Goal: Transaction & Acquisition: Book appointment/travel/reservation

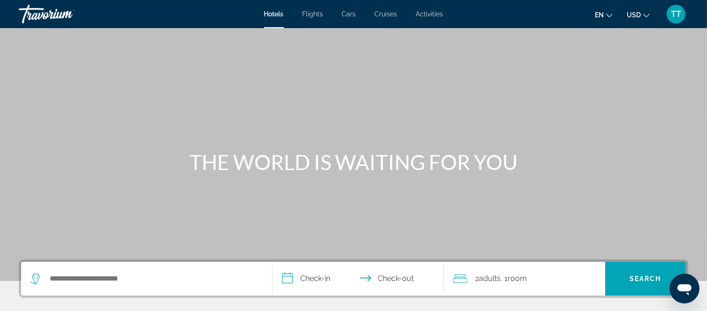
scroll to position [156, 0]
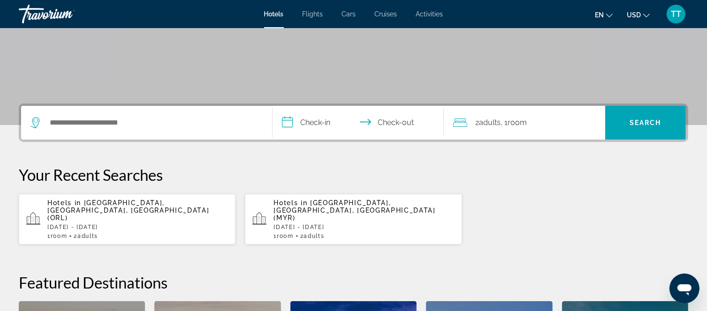
click at [199, 130] on div "Search widget" at bounding box center [146, 123] width 232 height 34
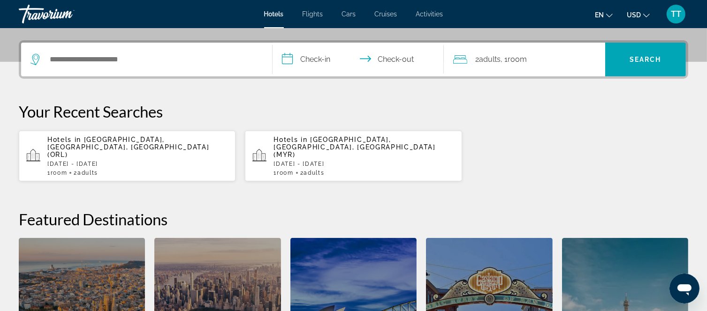
scroll to position [229, 0]
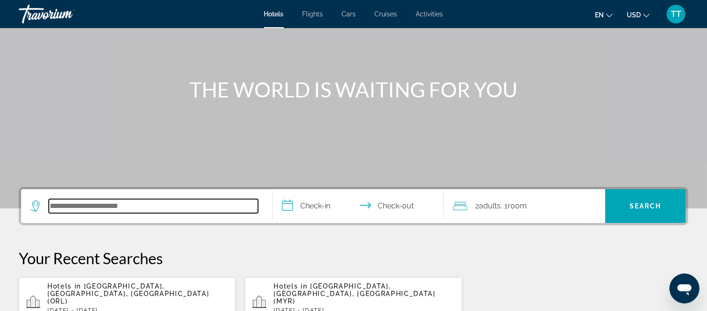
click at [161, 208] on input "Search hotel destination" at bounding box center [153, 206] width 209 height 14
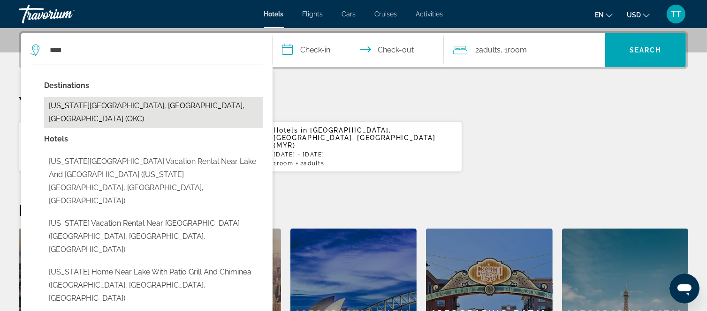
click at [142, 112] on button "[US_STATE][GEOGRAPHIC_DATA], [GEOGRAPHIC_DATA], [GEOGRAPHIC_DATA] (OKC)" at bounding box center [153, 112] width 219 height 31
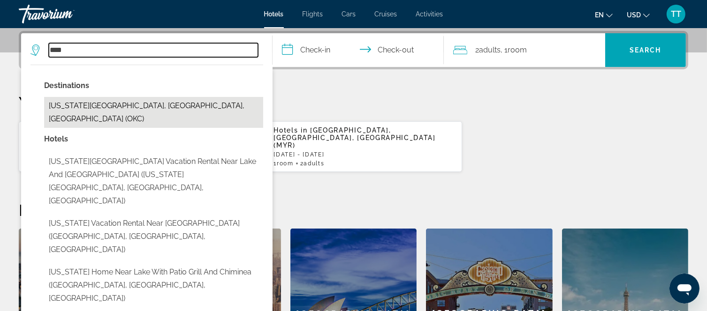
type input "**********"
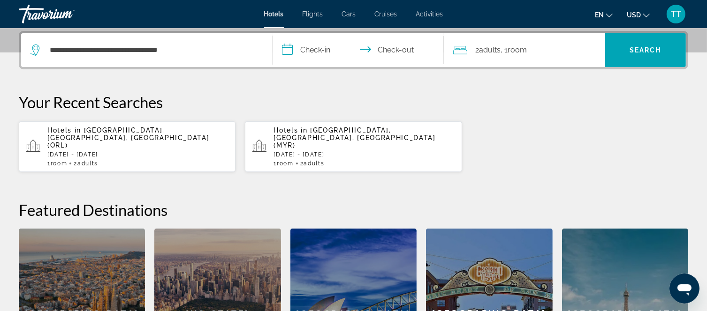
click at [304, 52] on input "**********" at bounding box center [360, 51] width 174 height 37
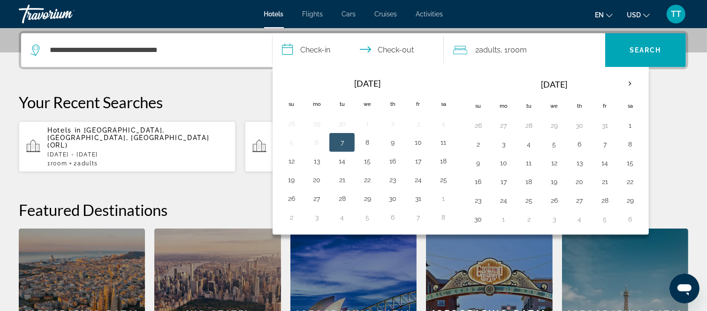
click at [304, 52] on input "**********" at bounding box center [360, 51] width 174 height 37
click at [528, 202] on button "25" at bounding box center [528, 200] width 15 height 13
click at [551, 202] on button "26" at bounding box center [553, 200] width 15 height 13
type input "**********"
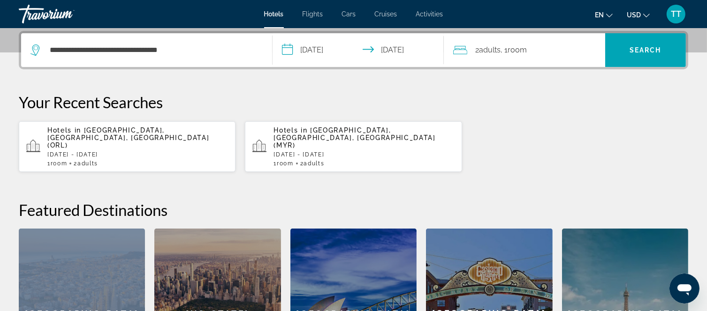
click at [551, 202] on h2 "Featured Destinations" at bounding box center [353, 210] width 669 height 19
click at [460, 49] on icon "Travelers: 2 adults, 0 children" at bounding box center [460, 50] width 14 height 8
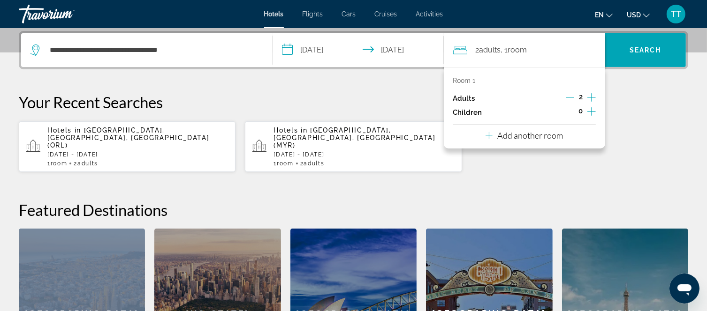
click at [514, 141] on button "Add another room" at bounding box center [523, 134] width 77 height 19
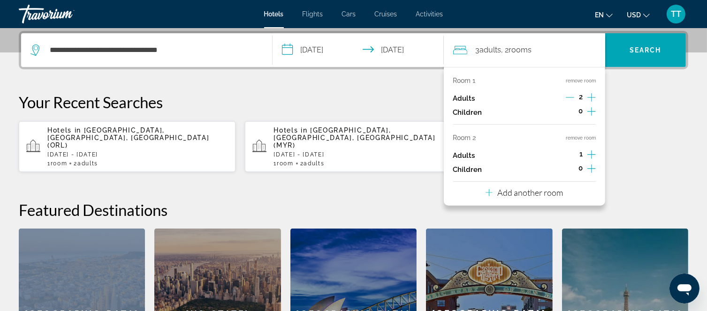
click at [592, 154] on icon "Increment adults" at bounding box center [591, 155] width 8 height 8
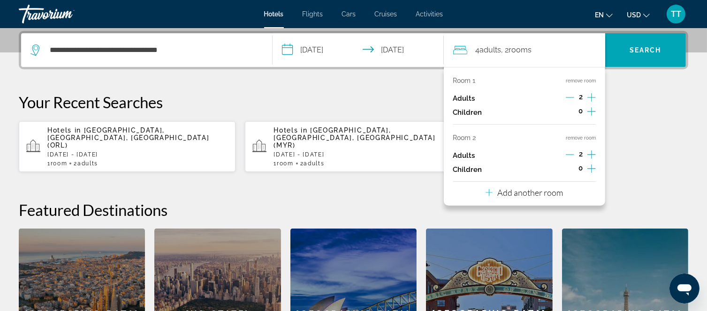
click at [622, 164] on div "Hotels in [GEOGRAPHIC_DATA], [GEOGRAPHIC_DATA], [GEOGRAPHIC_DATA] (ORL) [DATE] …" at bounding box center [353, 147] width 669 height 52
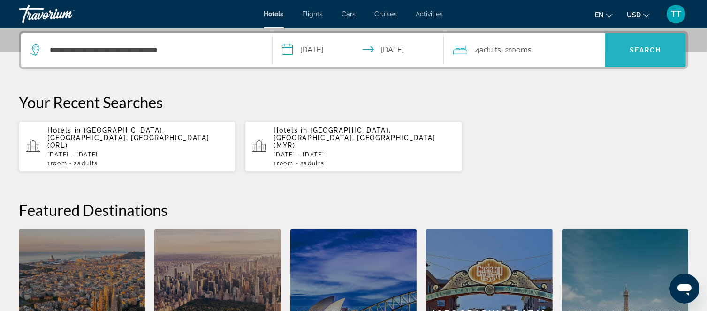
click at [635, 52] on span "Search" at bounding box center [645, 50] width 32 height 8
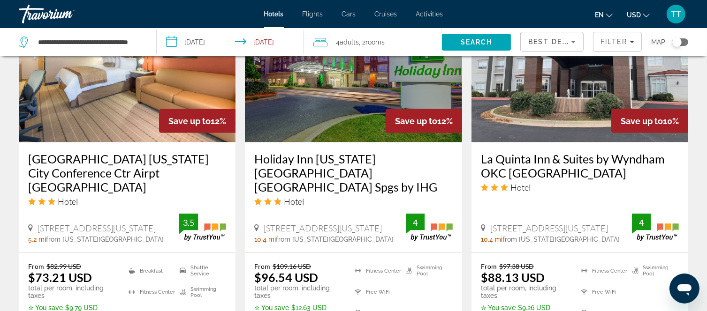
scroll to position [1407, 0]
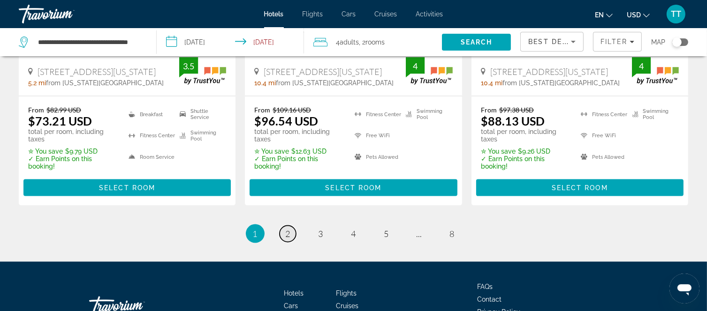
click at [288, 229] on span "2" at bounding box center [288, 234] width 5 height 10
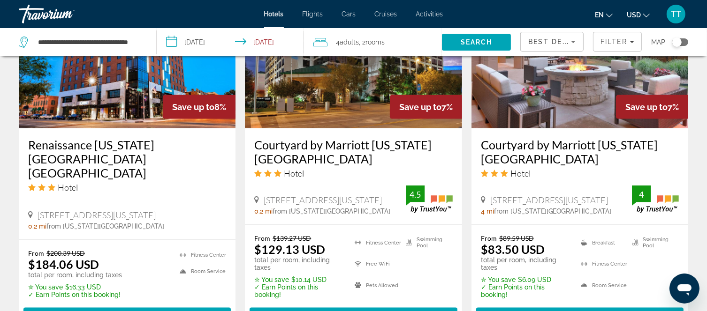
scroll to position [1407, 0]
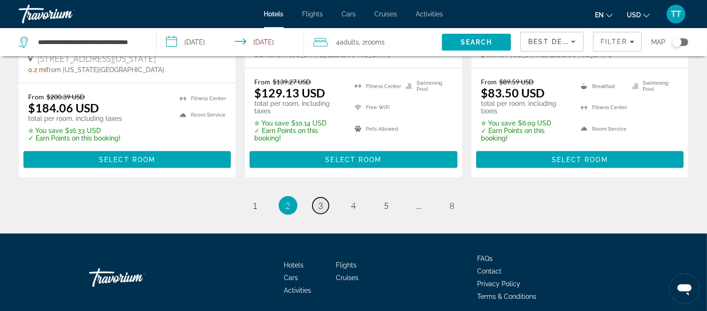
click at [322, 201] on span "3" at bounding box center [320, 206] width 5 height 10
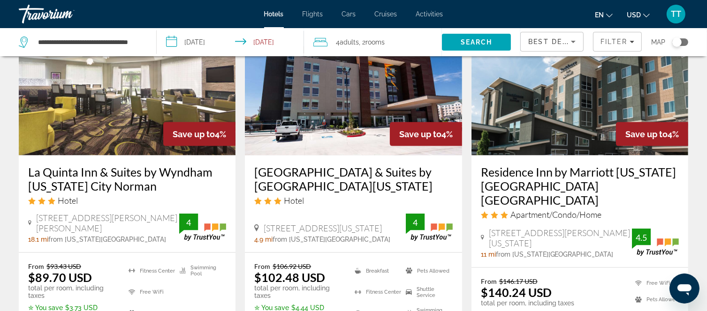
scroll to position [1407, 0]
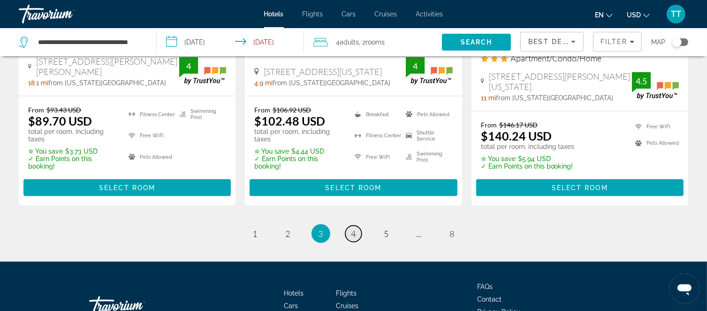
click at [354, 229] on span "4" at bounding box center [353, 234] width 5 height 10
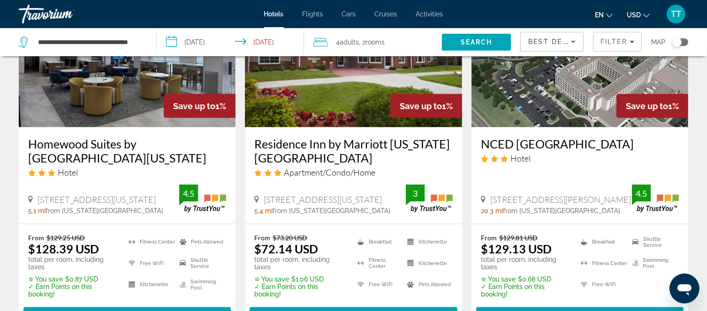
scroll to position [1407, 0]
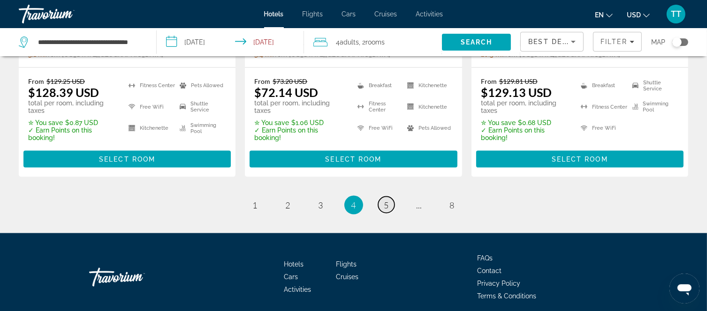
click at [385, 200] on span "5" at bounding box center [386, 205] width 5 height 10
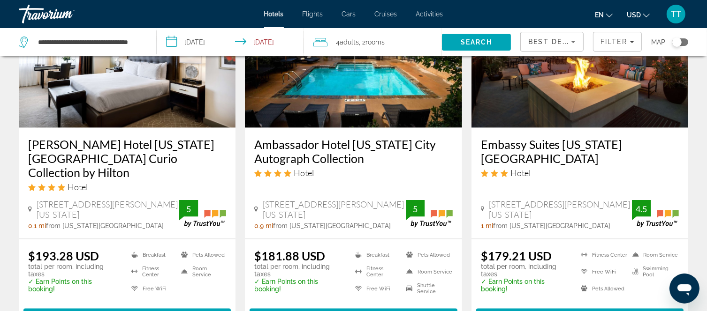
scroll to position [1396, 0]
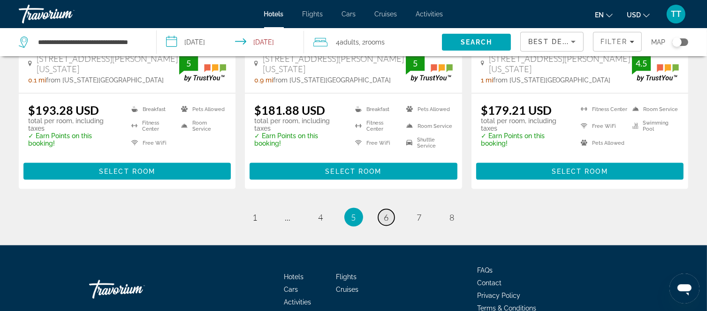
click at [388, 212] on span "6" at bounding box center [386, 217] width 5 height 10
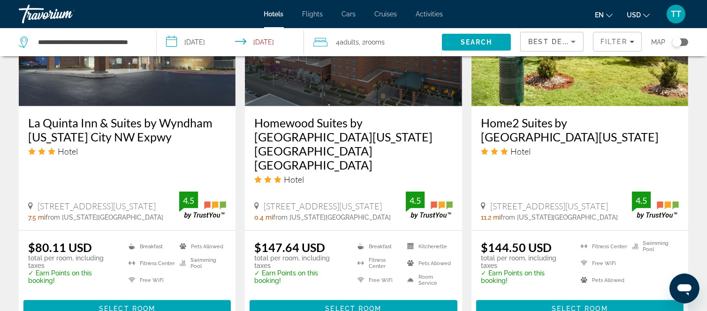
scroll to position [1251, 0]
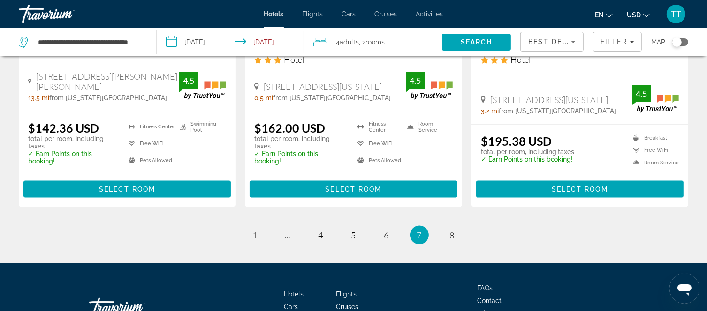
scroll to position [1362, 0]
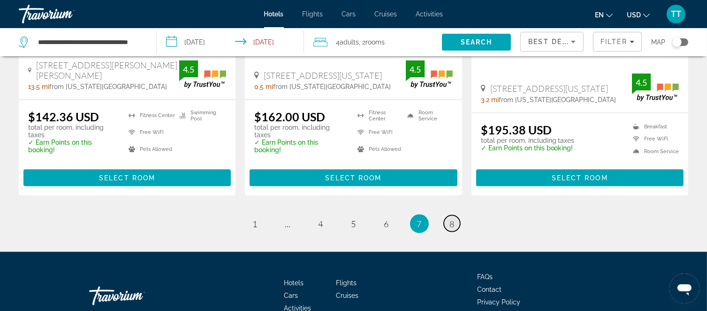
click at [451, 219] on span "8" at bounding box center [452, 224] width 5 height 10
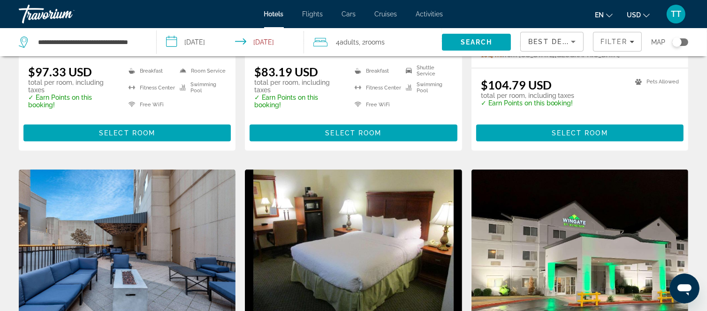
scroll to position [625, 0]
